Goal: Task Accomplishment & Management: Use online tool/utility

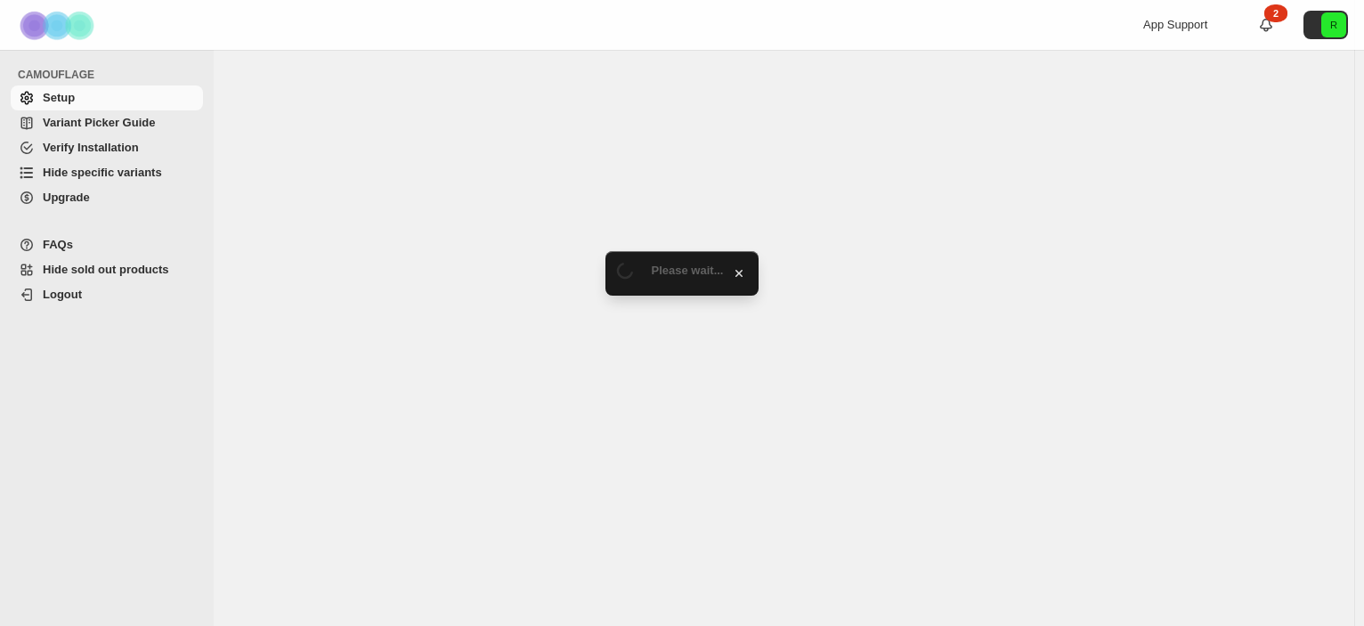
select select "******"
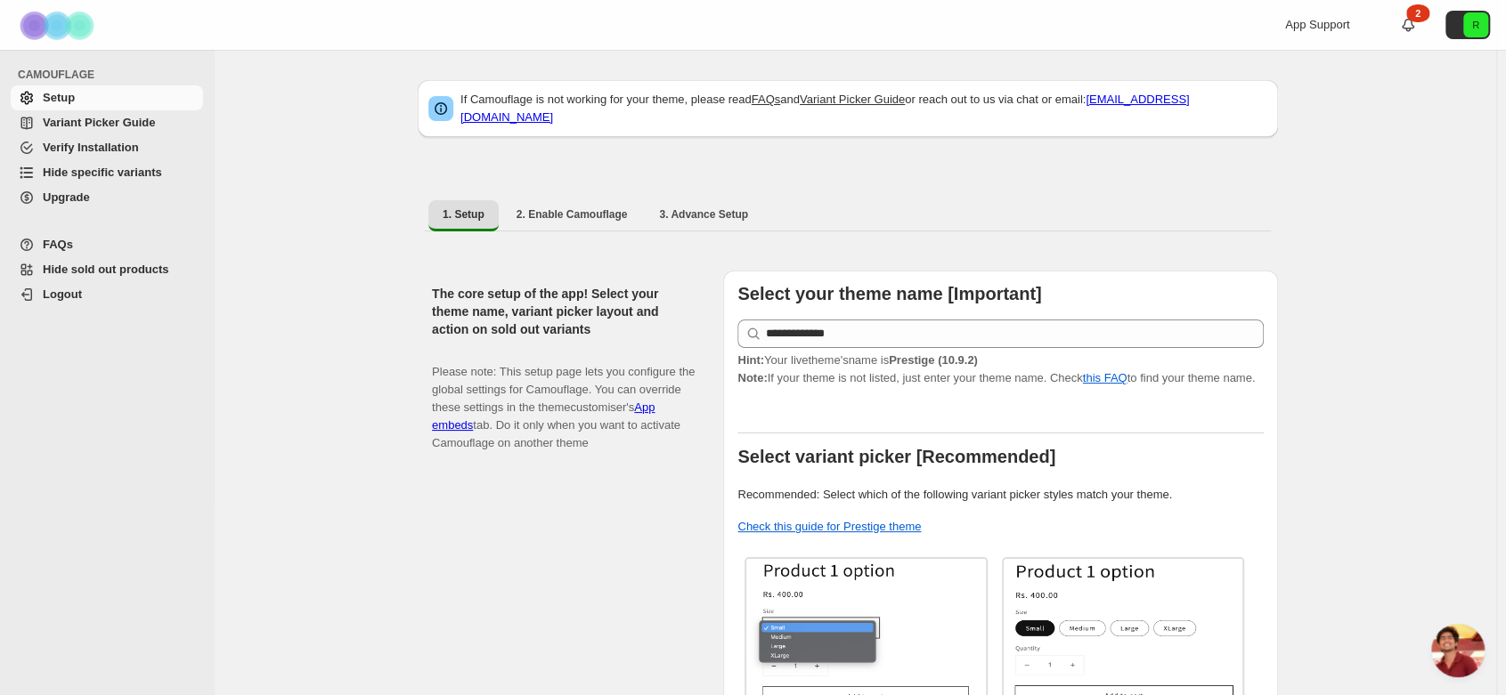
scroll to position [364, 0]
click at [105, 177] on span "Hide specific variants" at bounding box center [102, 172] width 119 height 13
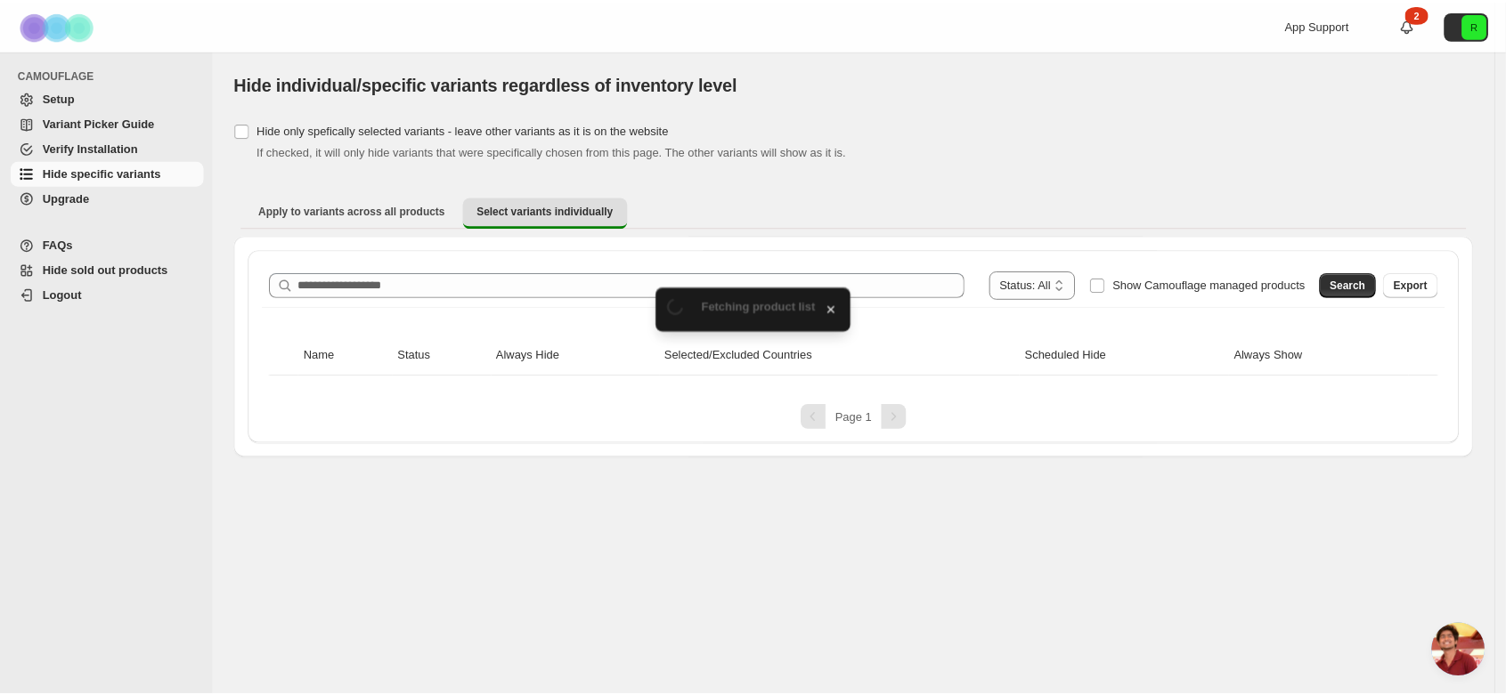
scroll to position [364, 0]
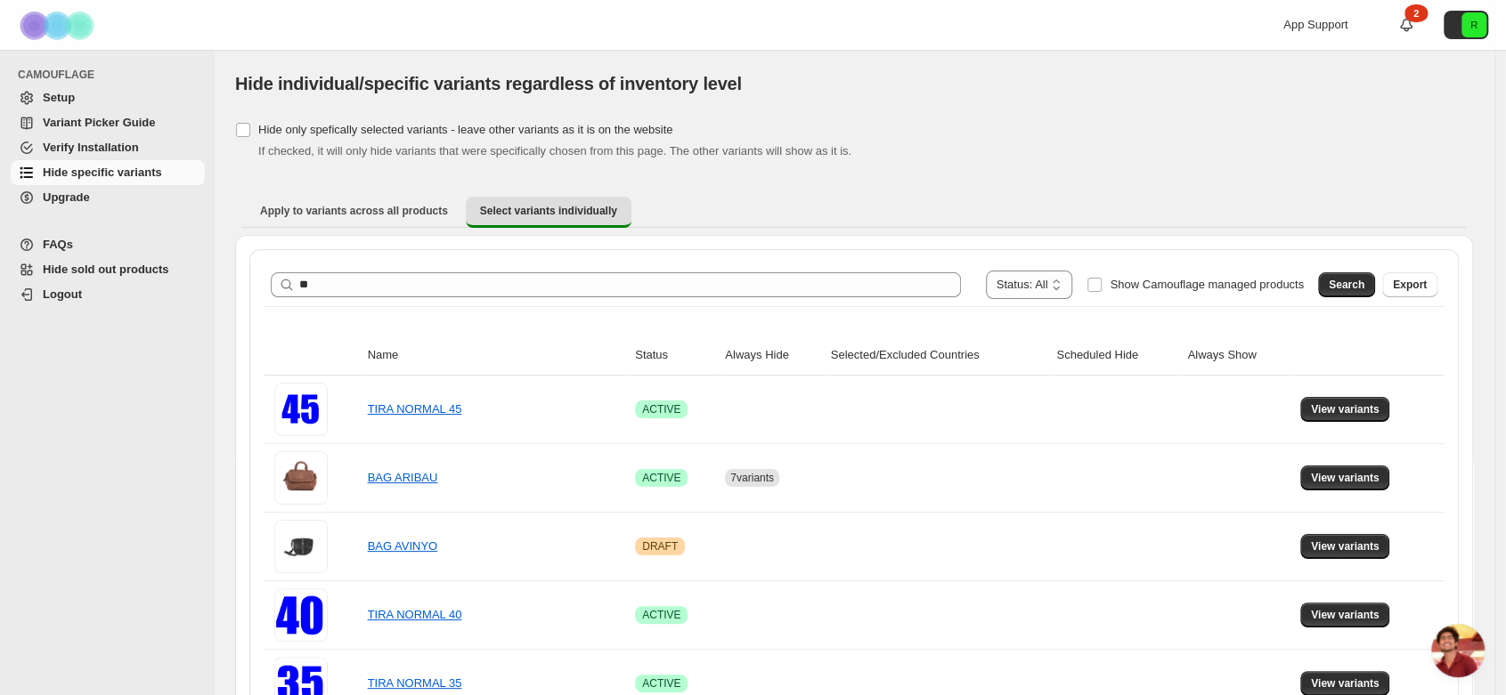
type input "*"
type input "*******"
click at [1364, 289] on span "Search" at bounding box center [1347, 285] width 36 height 14
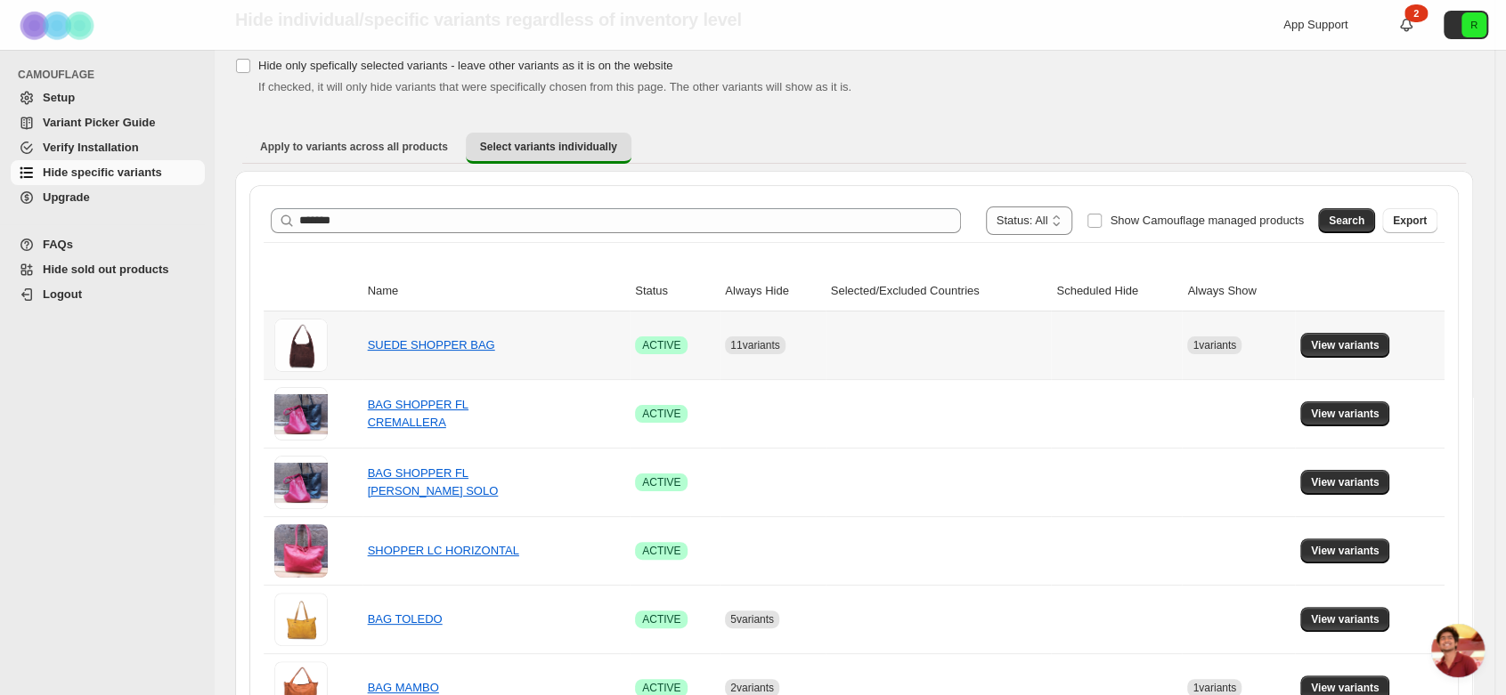
scroll to position [99, 0]
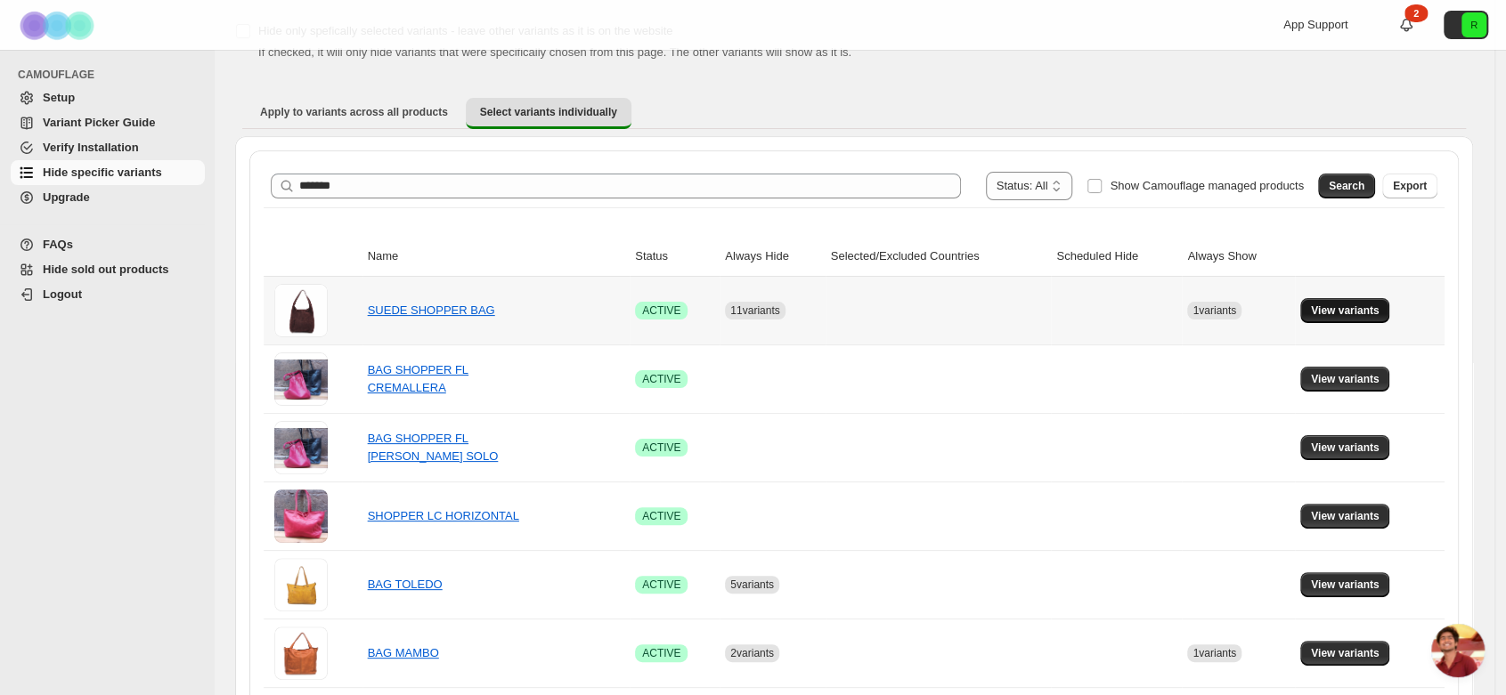
click at [1315, 313] on button "View variants" at bounding box center [1345, 310] width 90 height 25
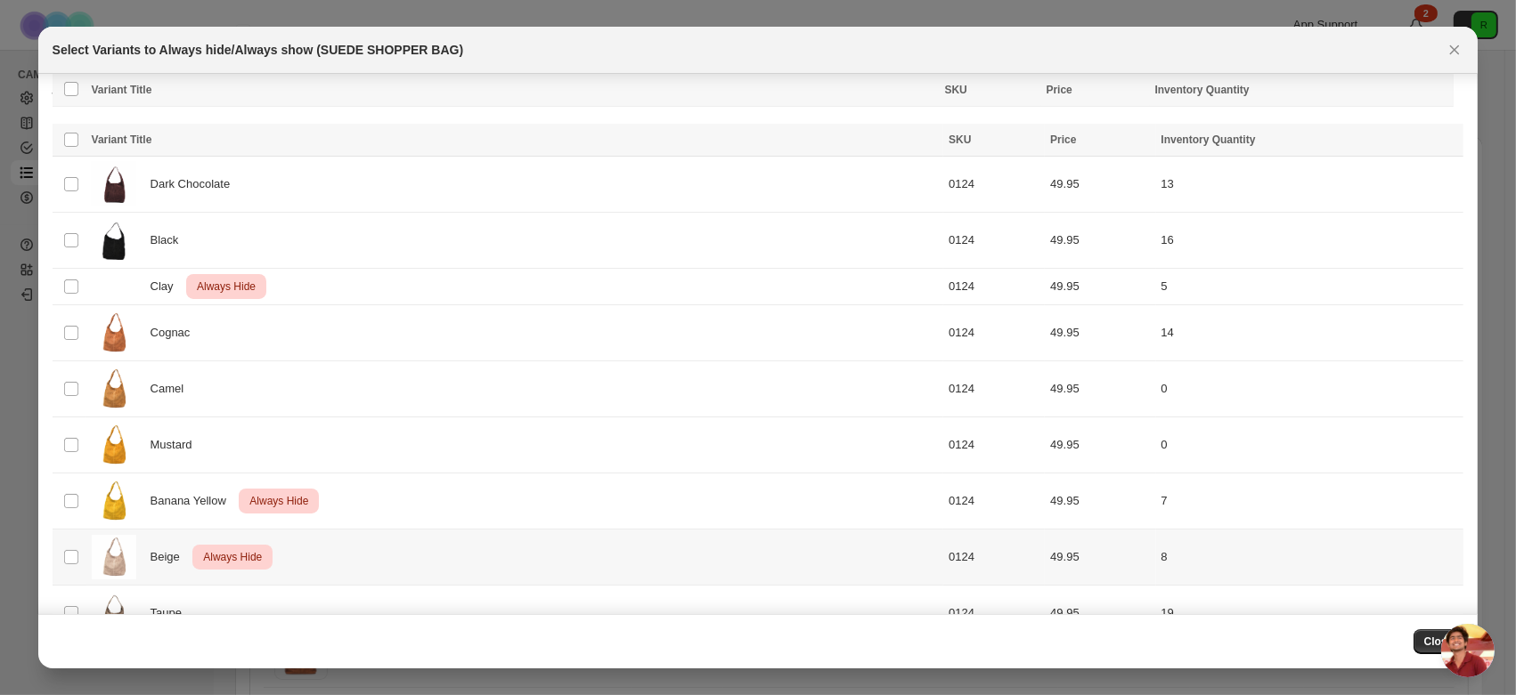
scroll to position [198, 0]
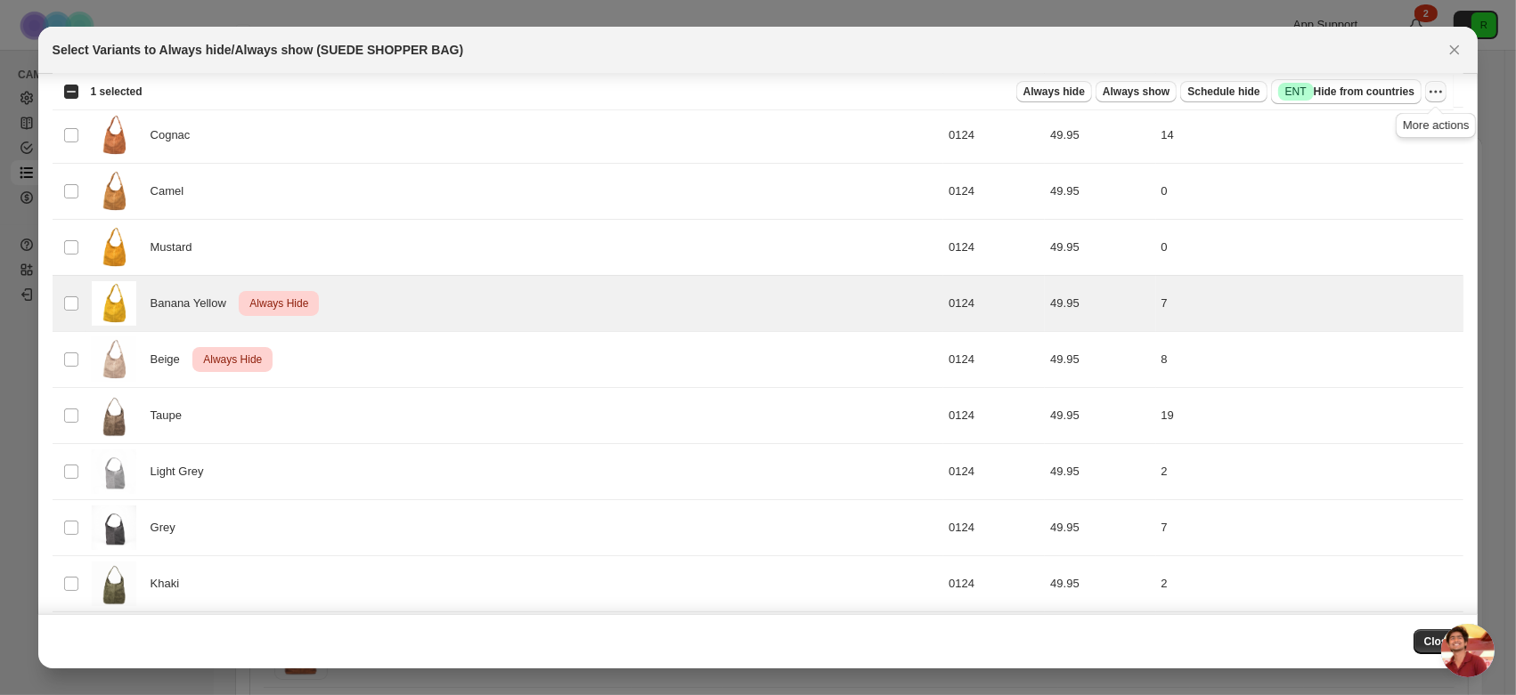
click at [1437, 93] on icon "More actions" at bounding box center [1436, 92] width 18 height 18
click at [1363, 133] on span "Undo always hide" at bounding box center [1352, 125] width 92 height 13
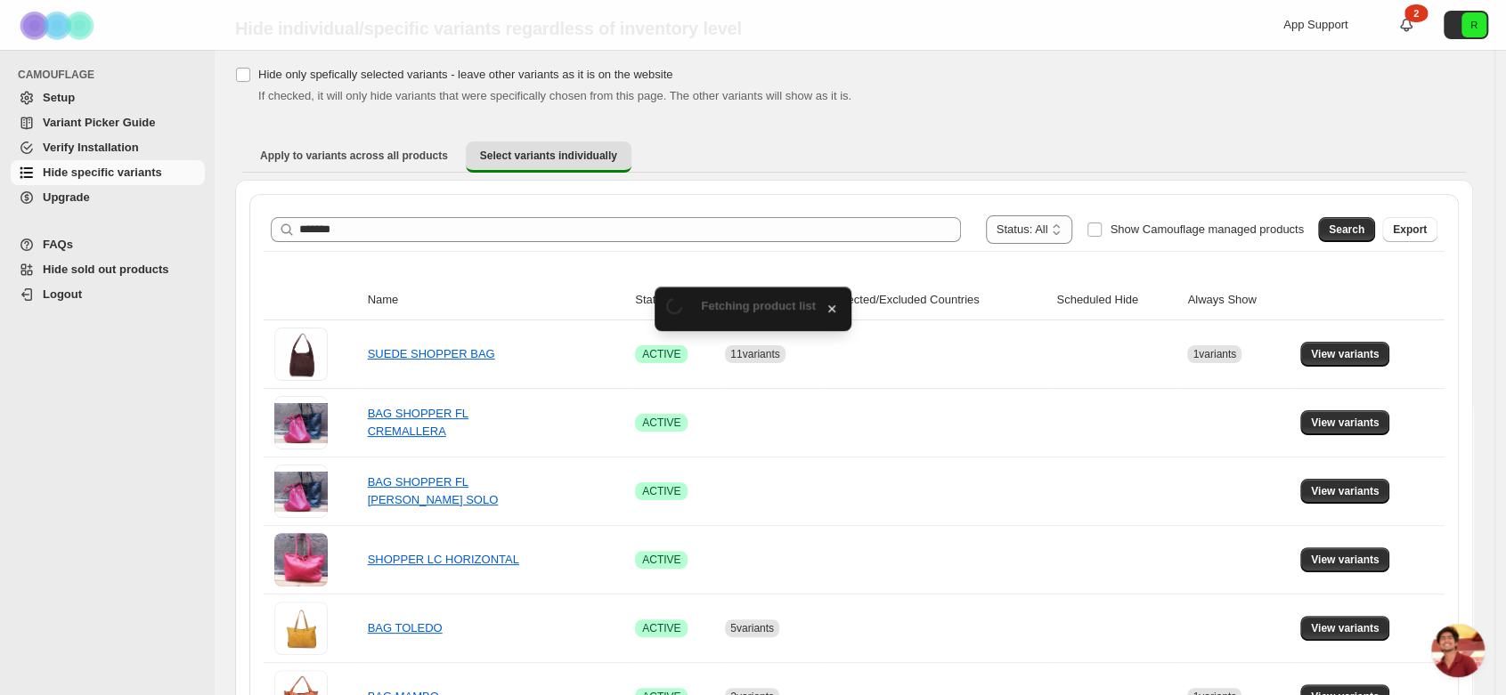
scroll to position [99, 0]
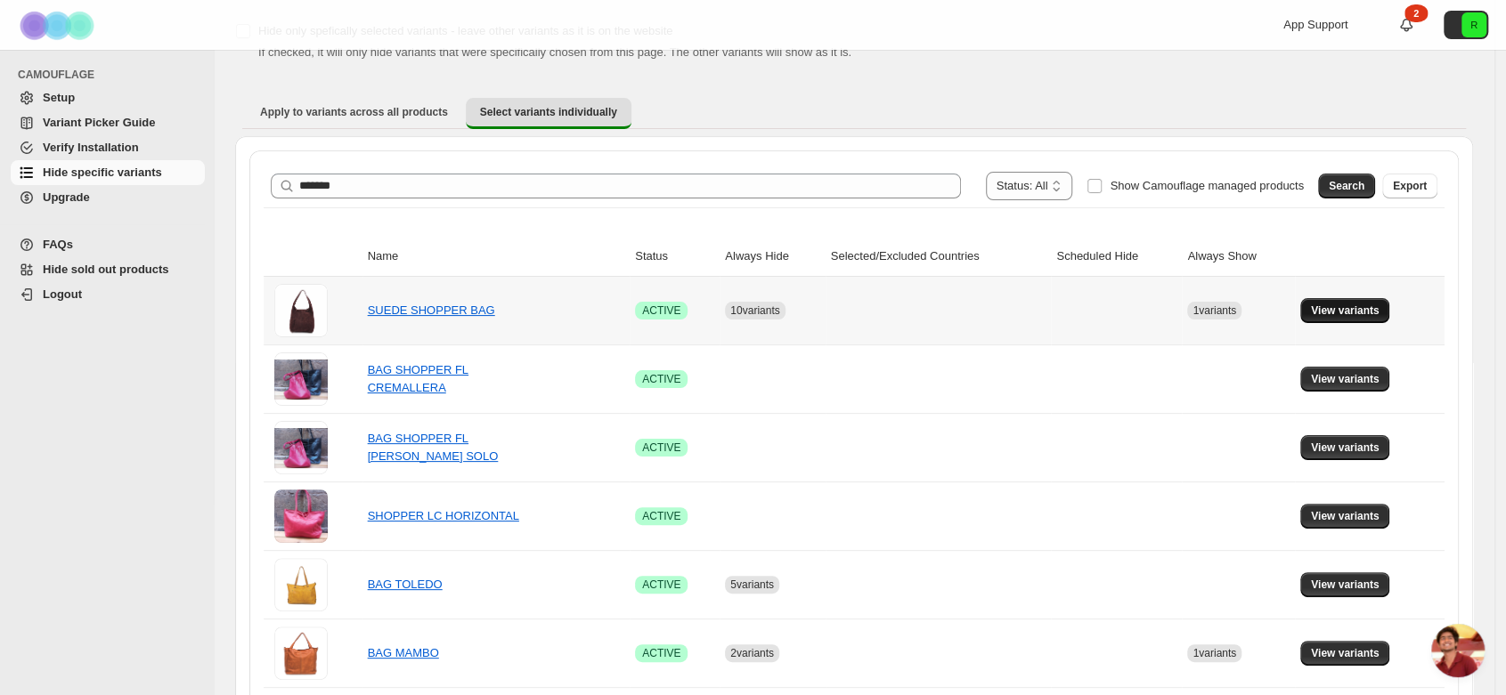
click at [1326, 310] on span "View variants" at bounding box center [1345, 311] width 69 height 14
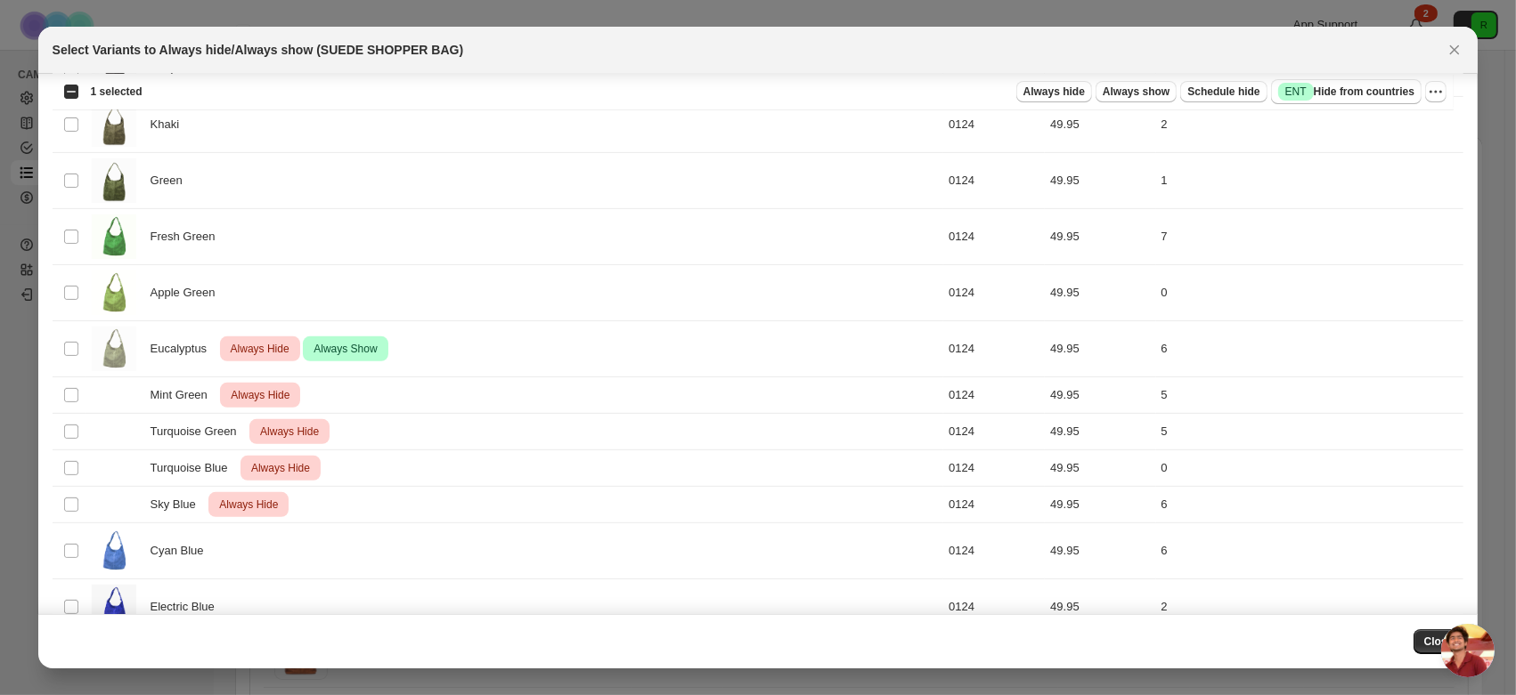
scroll to position [692, 0]
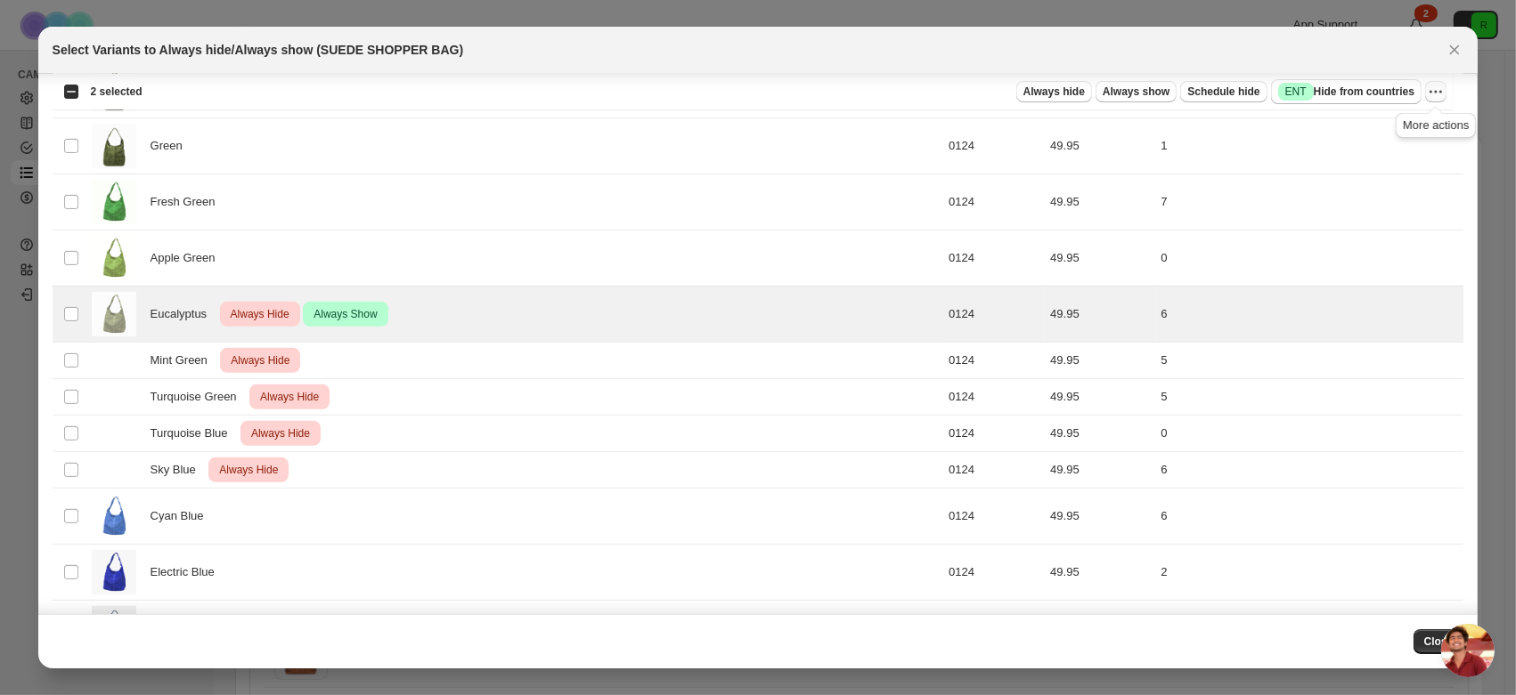
click at [1436, 91] on icon "More actions" at bounding box center [1436, 91] width 3 height 3
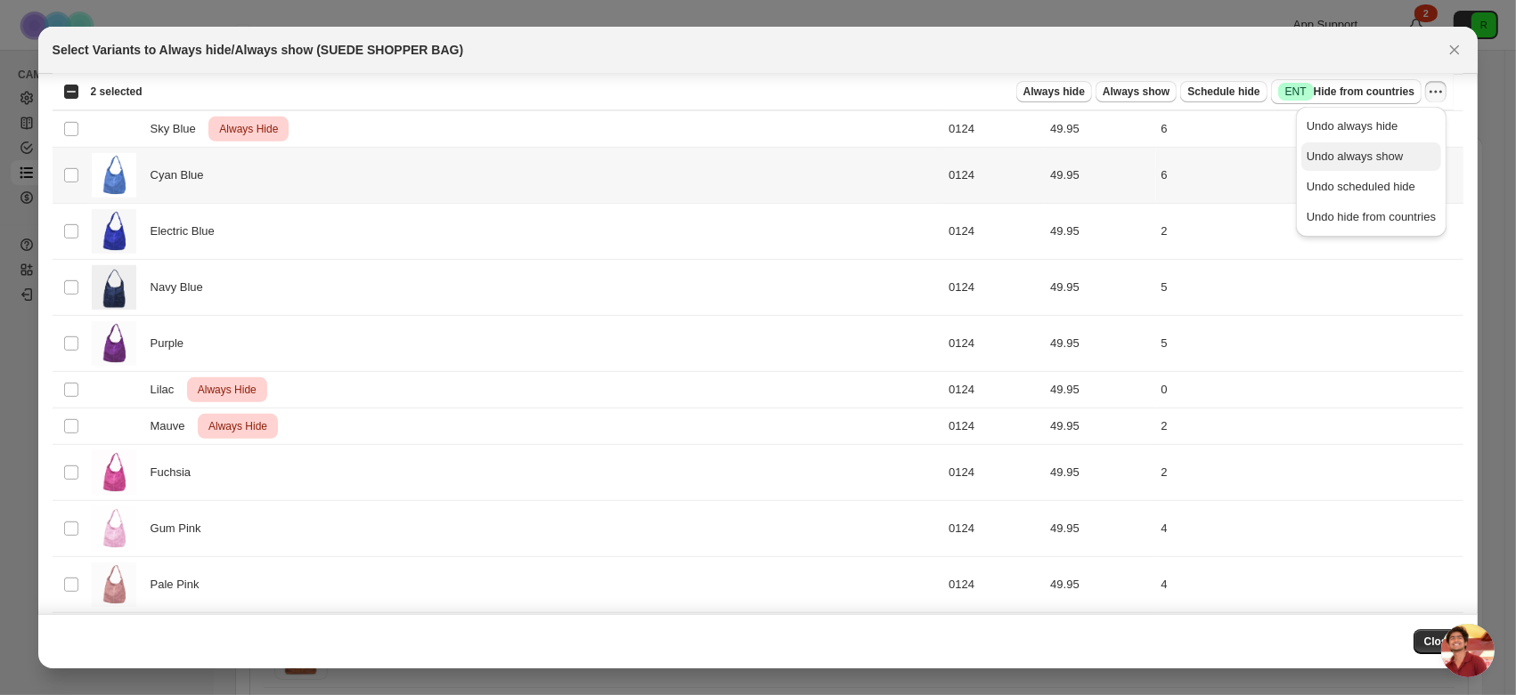
scroll to position [948, 0]
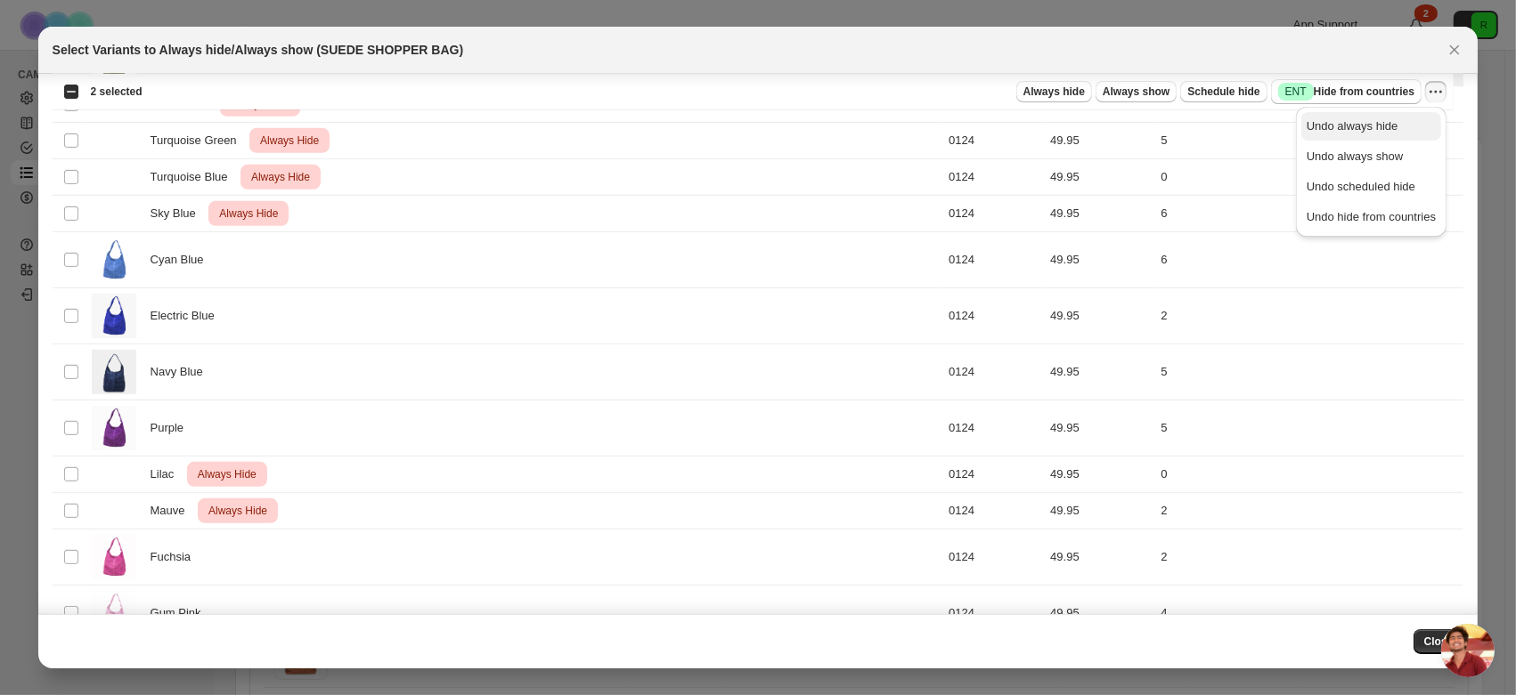
click at [1384, 128] on span "Undo always hide" at bounding box center [1352, 125] width 92 height 13
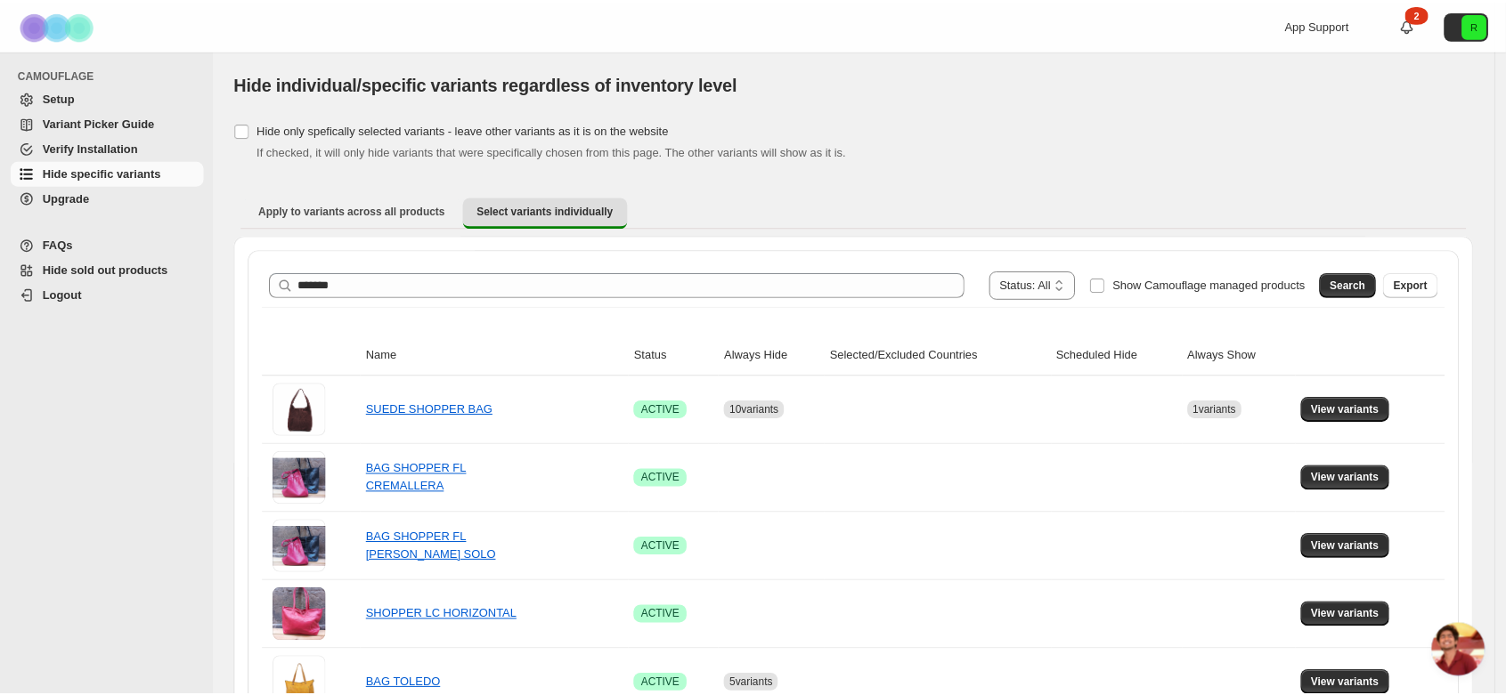
scroll to position [99, 0]
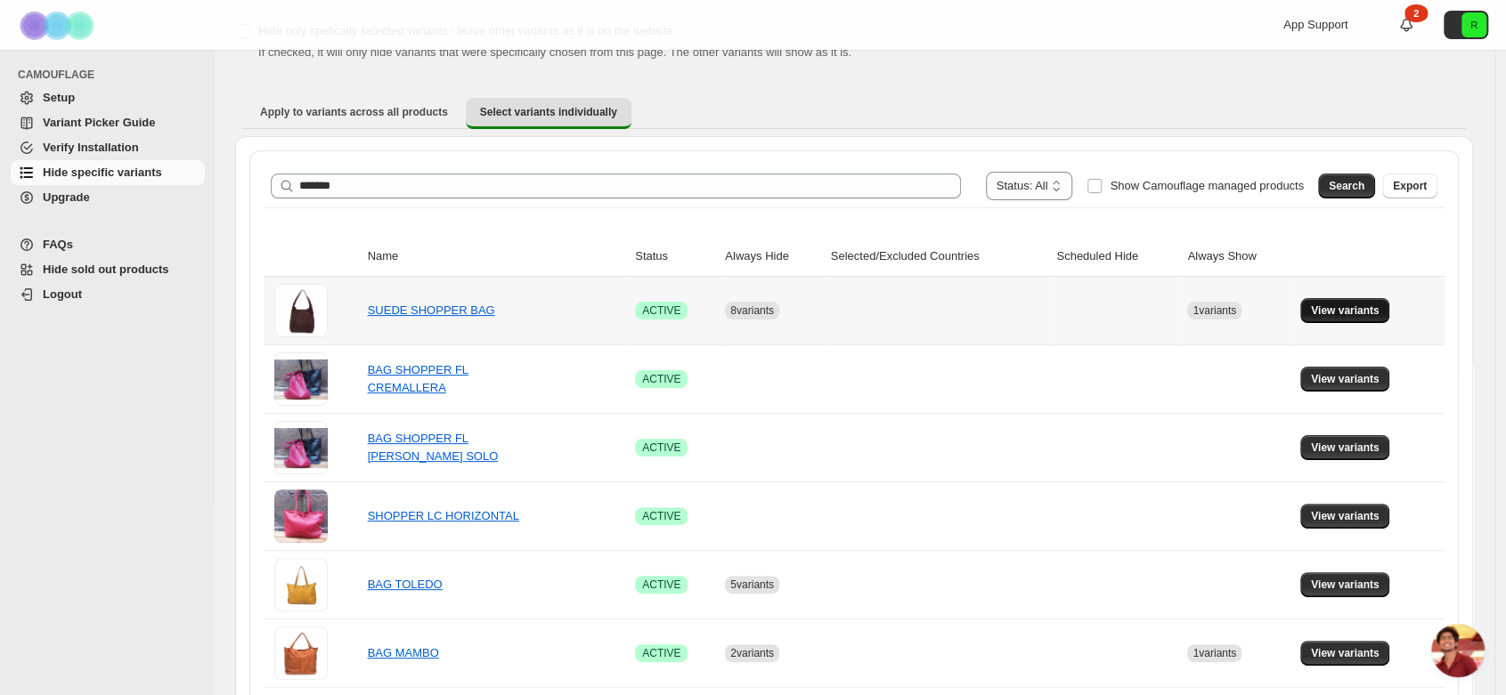
click at [1345, 303] on button "View variants" at bounding box center [1345, 310] width 90 height 25
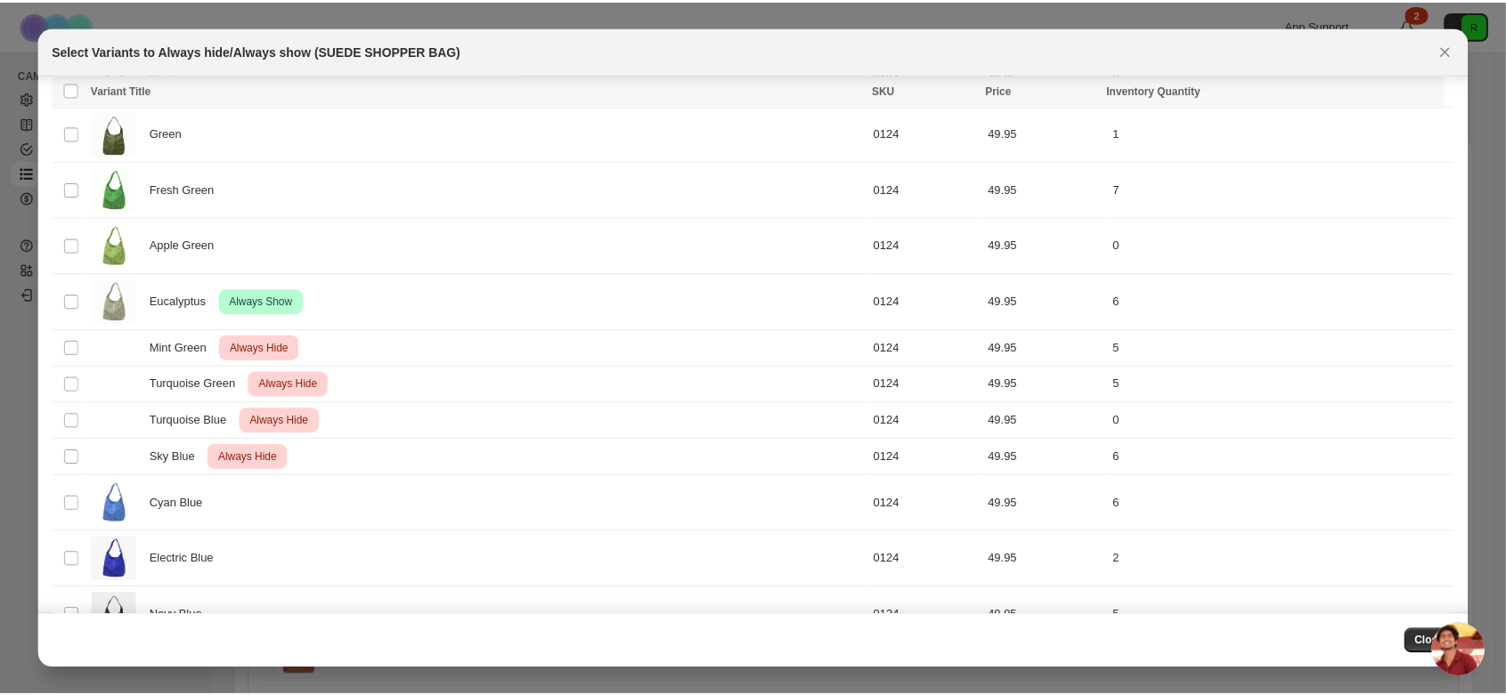
scroll to position [823, 0]
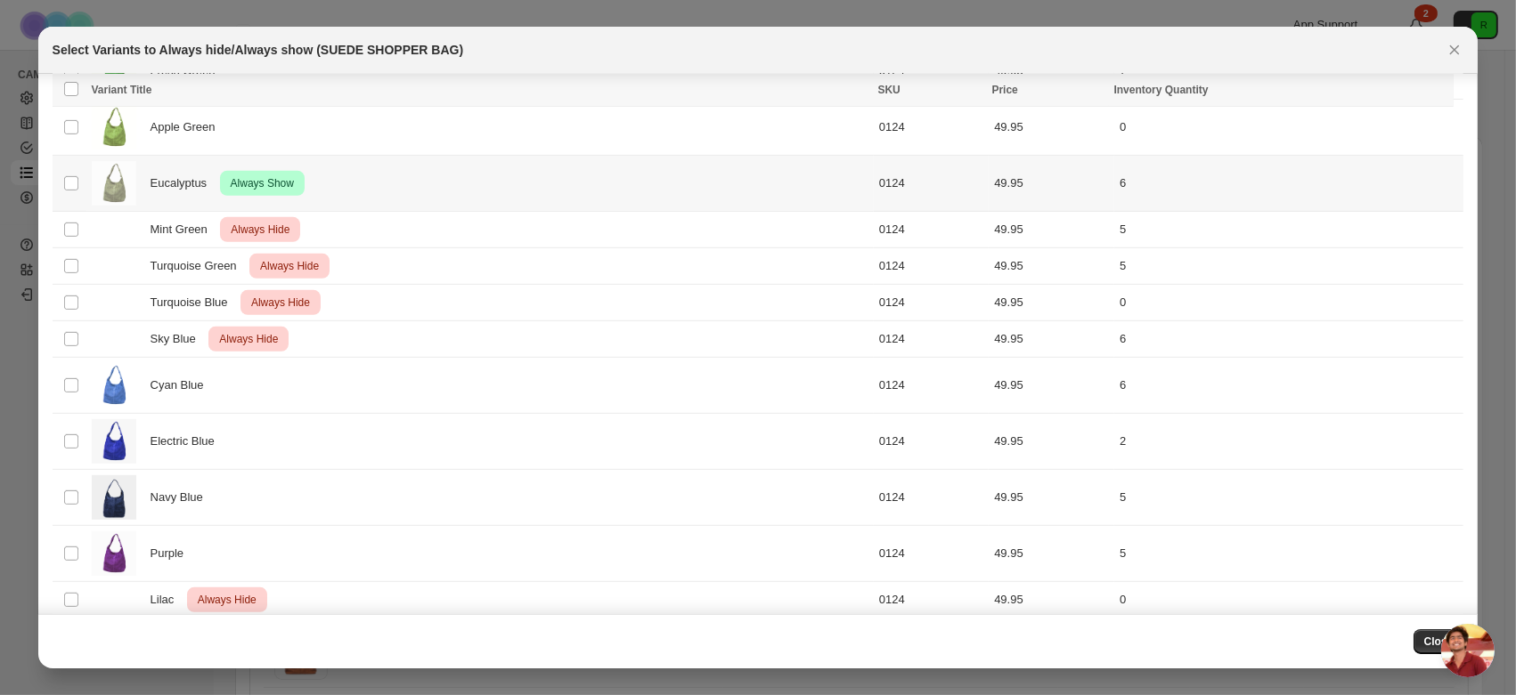
click at [69, 191] on td "Select product variant" at bounding box center [70, 184] width 34 height 56
click at [1427, 92] on icon "More actions" at bounding box center [1436, 92] width 18 height 18
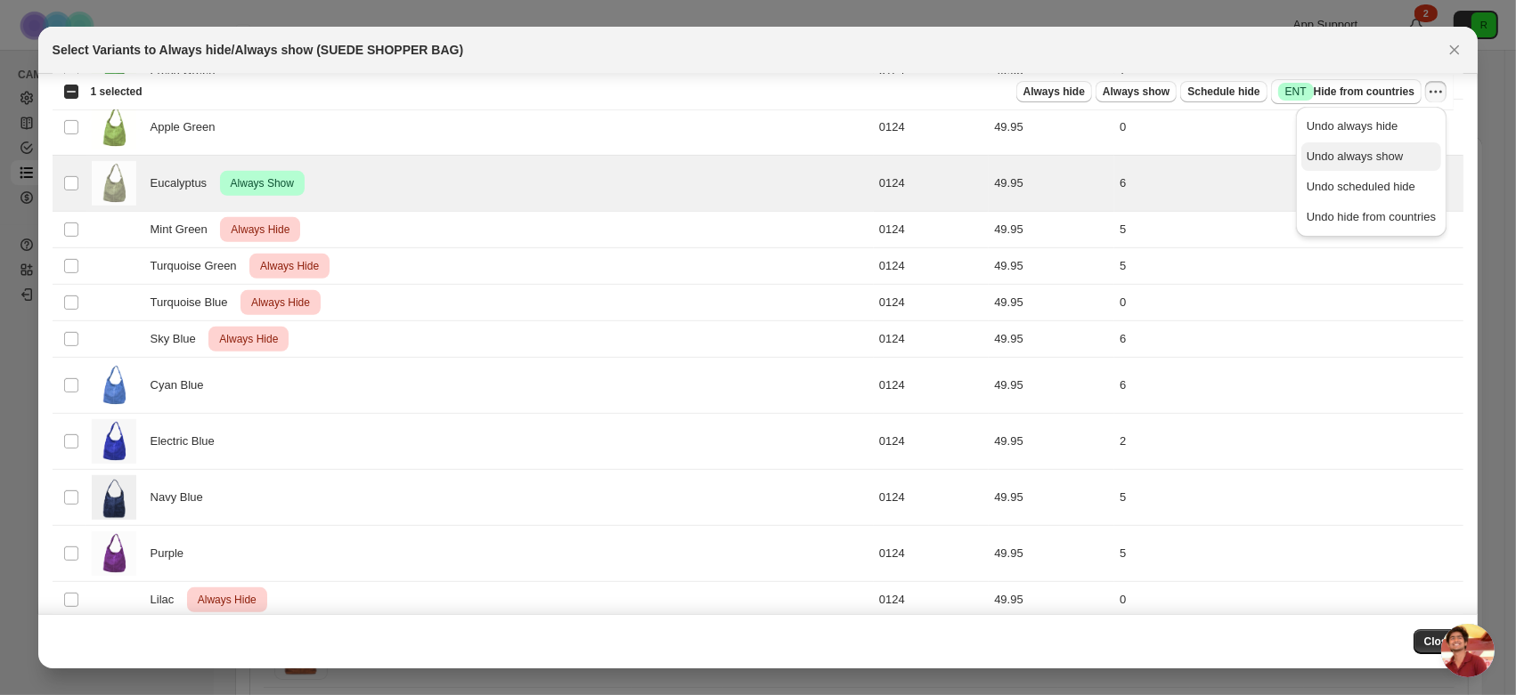
click at [1371, 167] on button "Undo always show" at bounding box center [1371, 156] width 140 height 28
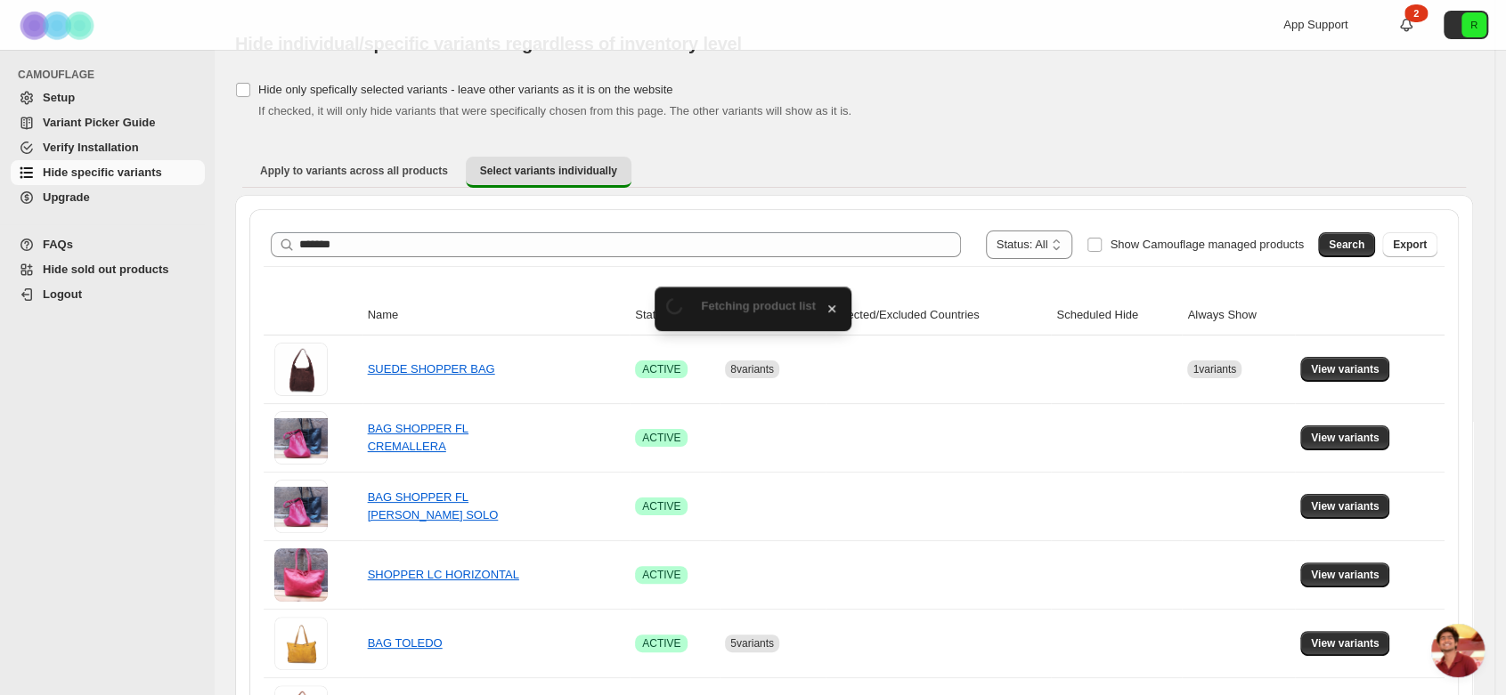
scroll to position [99, 0]
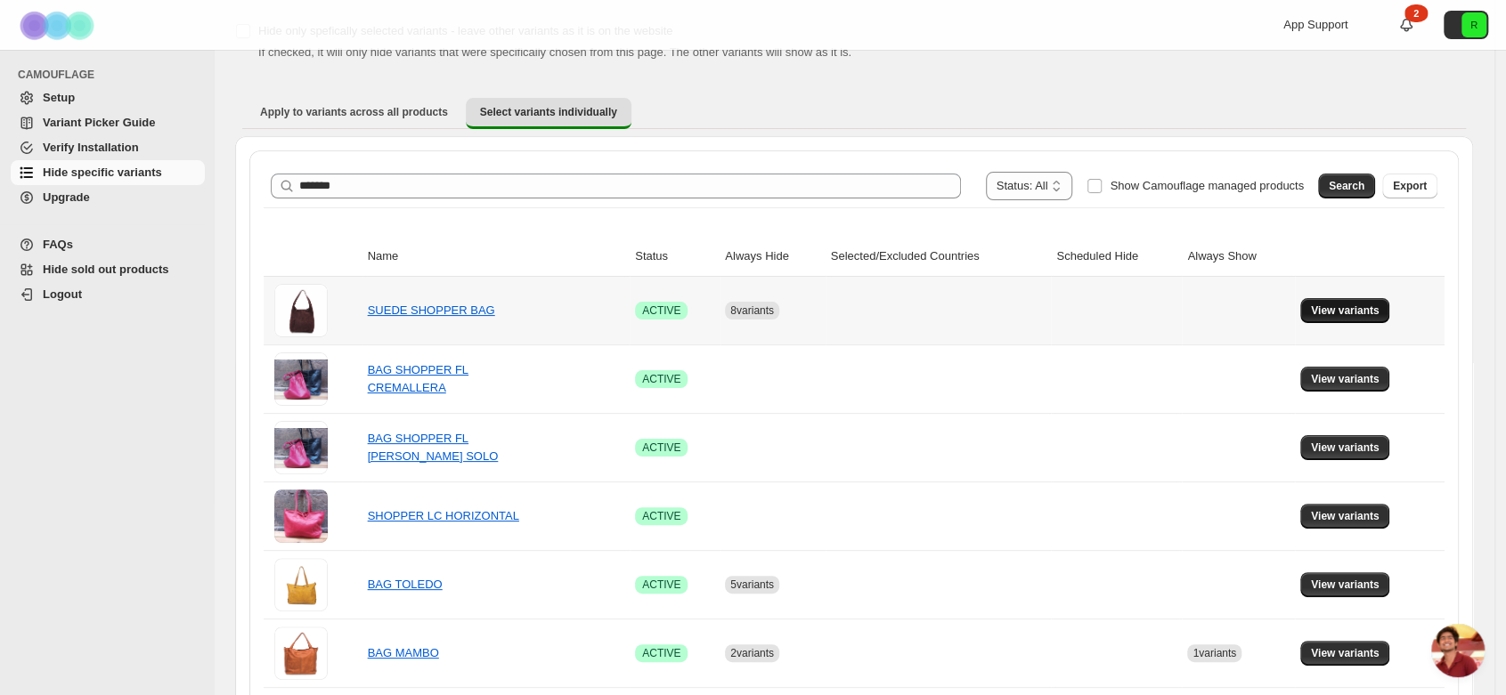
click at [1350, 316] on span "View variants" at bounding box center [1345, 311] width 69 height 14
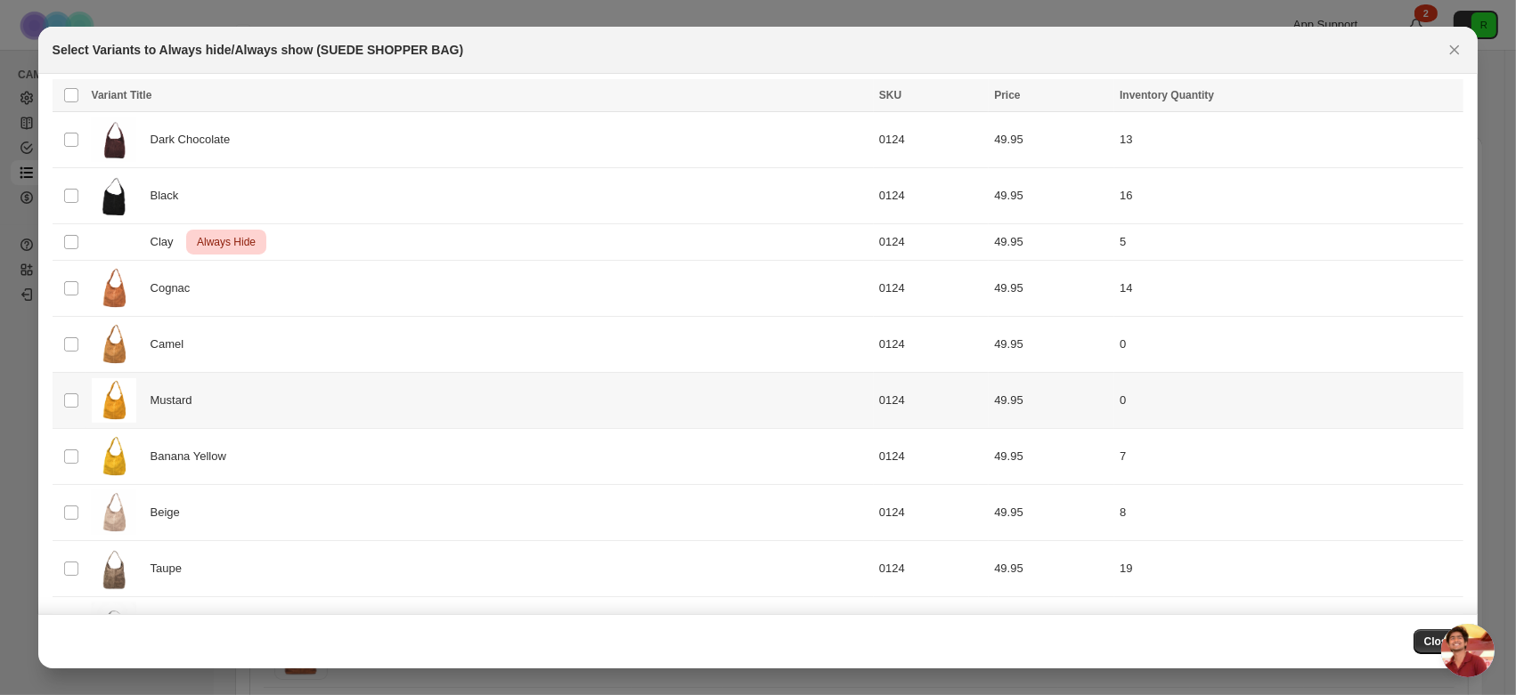
scroll to position [0, 0]
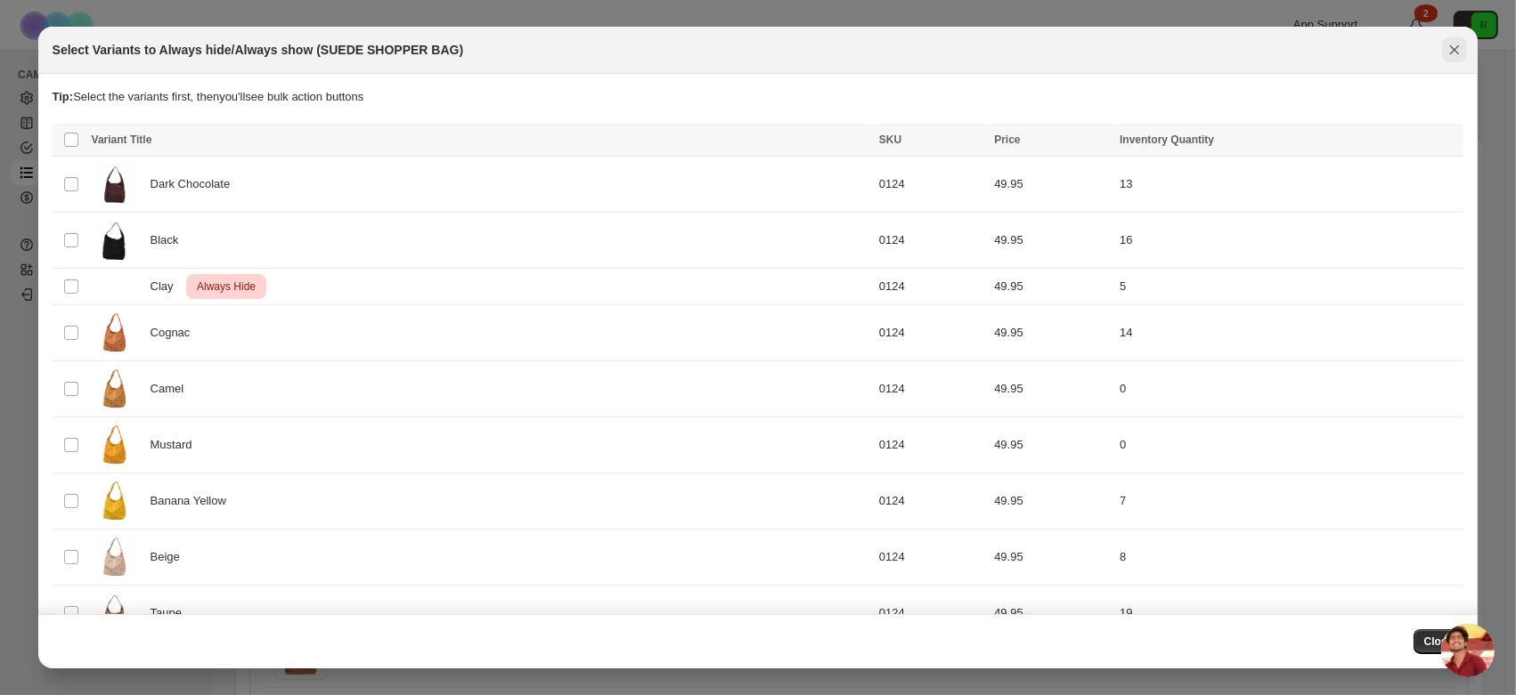
click at [1452, 56] on icon "Close" at bounding box center [1454, 50] width 18 height 18
